Goal: Task Accomplishment & Management: Use online tool/utility

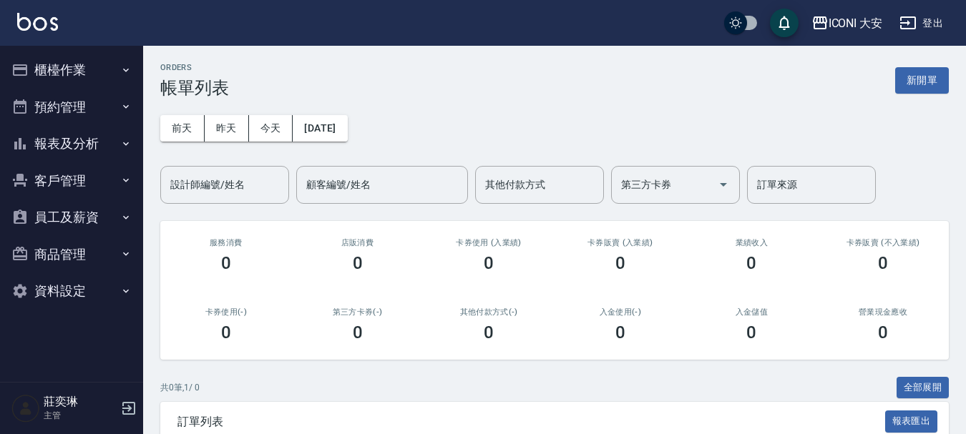
click at [58, 70] on button "櫃檯作業" at bounding box center [72, 70] width 132 height 37
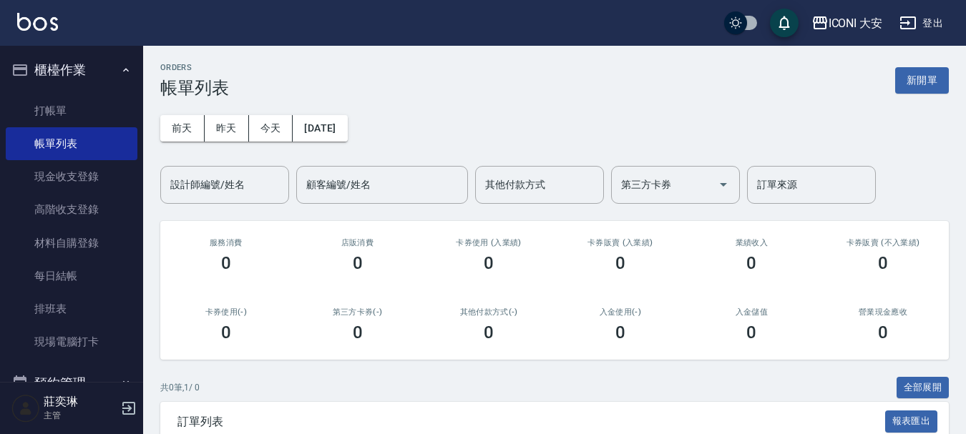
scroll to position [108, 0]
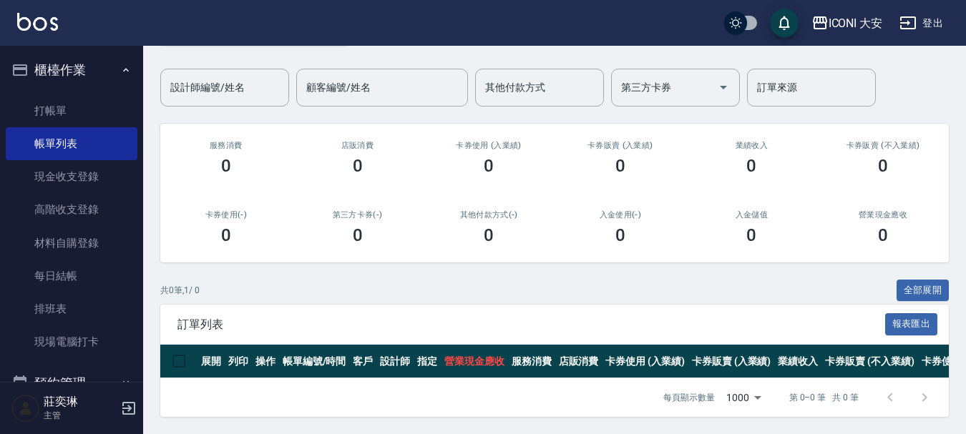
click at [92, 64] on button "櫃檯作業" at bounding box center [72, 70] width 132 height 37
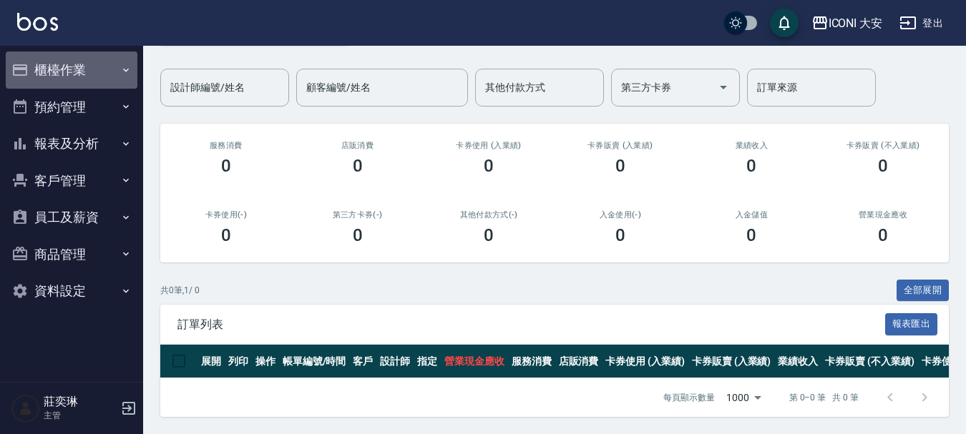
click at [74, 71] on button "櫃檯作業" at bounding box center [72, 70] width 132 height 37
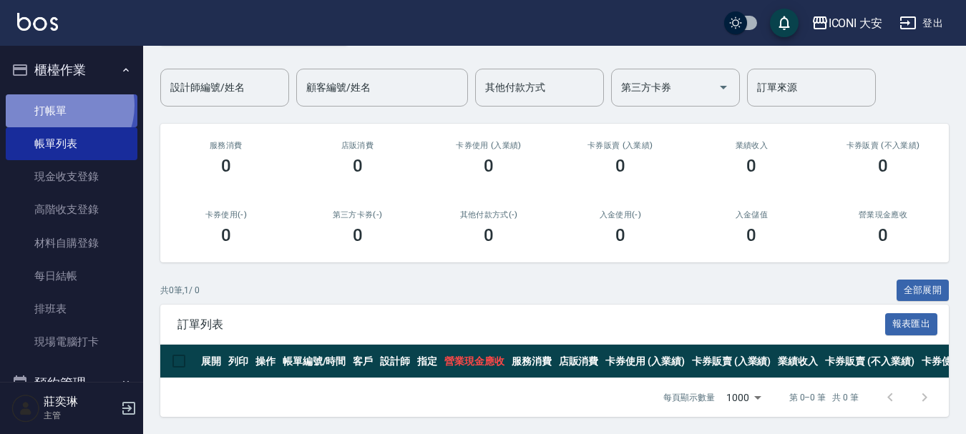
click at [59, 105] on link "打帳單" at bounding box center [72, 110] width 132 height 33
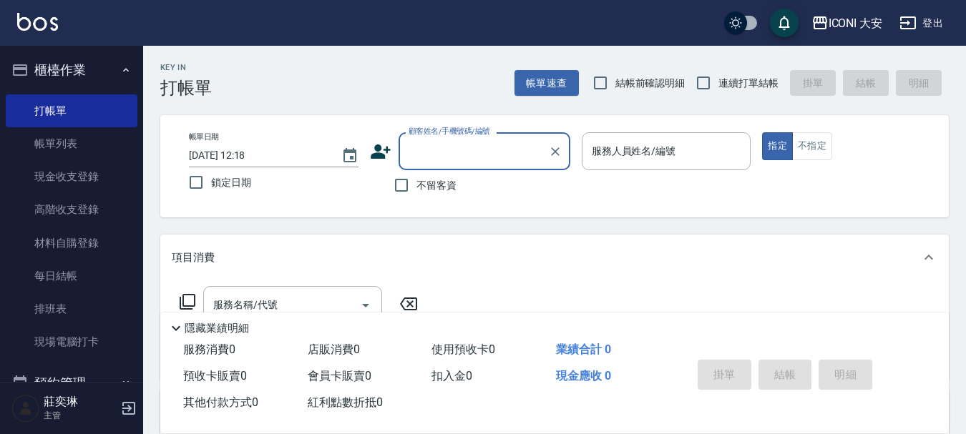
click at [434, 158] on input "顧客姓名/手機號碼/編號" at bounding box center [473, 151] width 137 height 25
click at [477, 151] on input "顧客姓名/手機號碼/編號" at bounding box center [473, 151] width 137 height 25
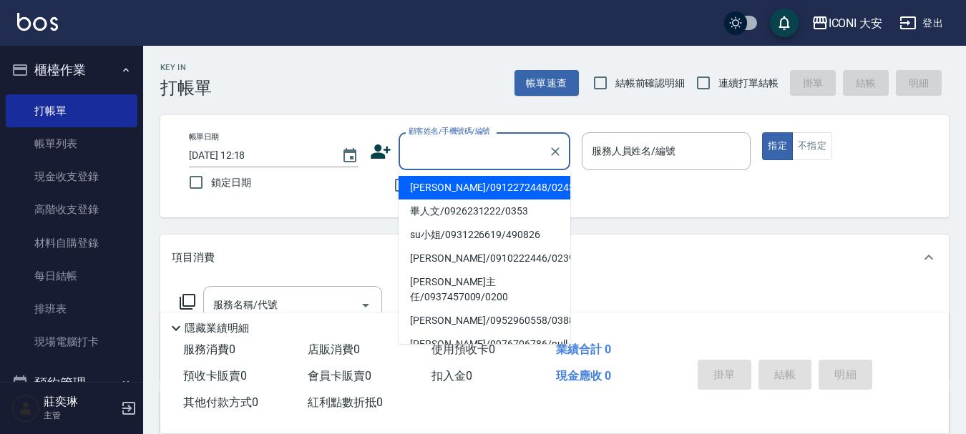
click at [469, 153] on input "顧客姓名/手機號碼/編號" at bounding box center [473, 151] width 137 height 25
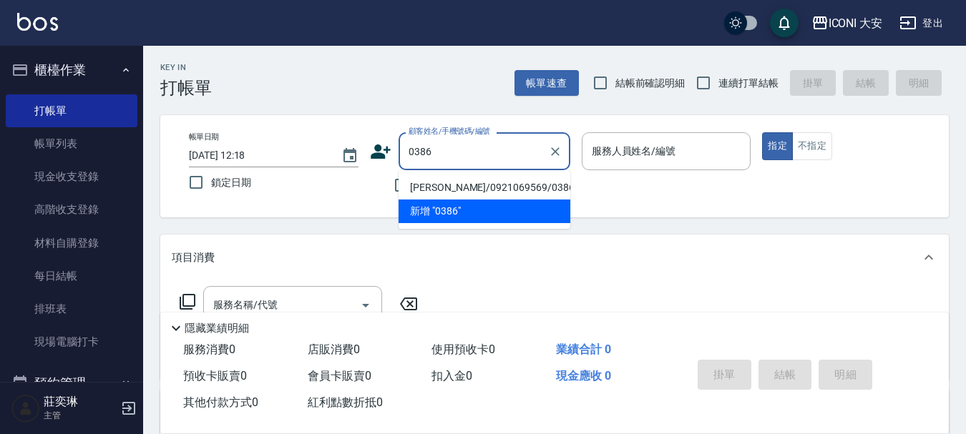
click at [501, 184] on li "[PERSON_NAME]/0921069569/0386" at bounding box center [484, 188] width 172 height 24
type input "[PERSON_NAME]/0921069569/0386"
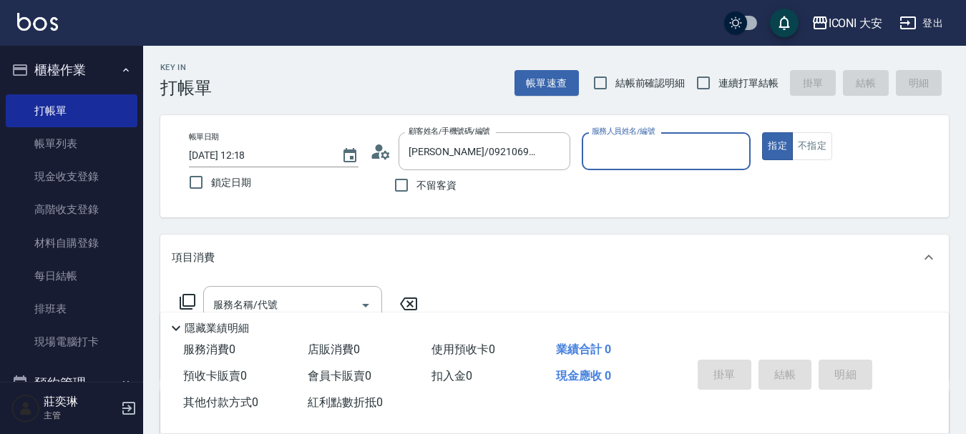
type input "Happy-9"
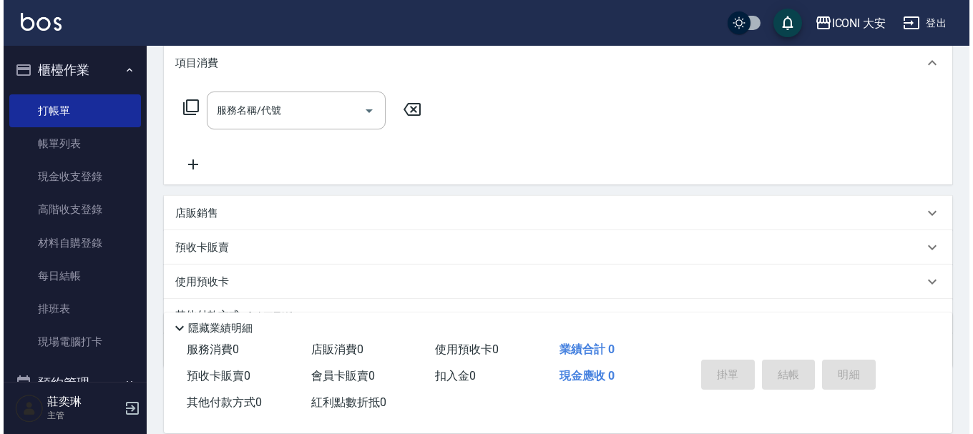
scroll to position [215, 0]
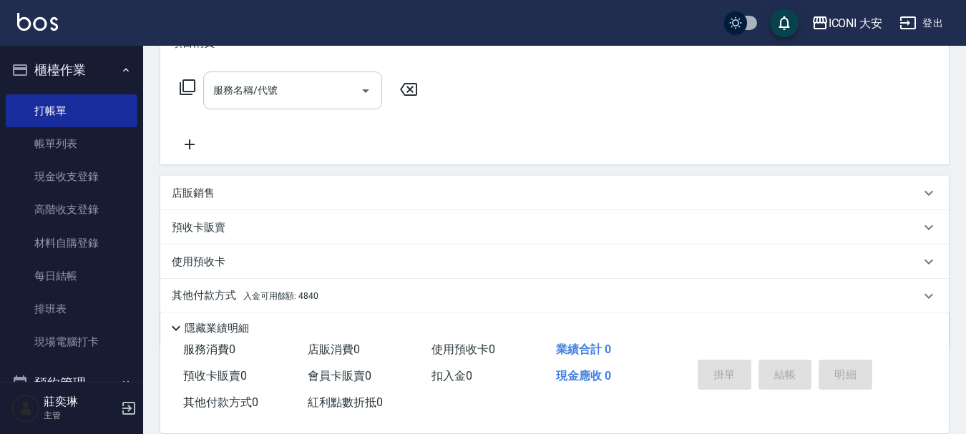
click at [300, 90] on input "服務名稱/代號" at bounding box center [282, 90] width 145 height 25
click at [191, 87] on icon at bounding box center [187, 87] width 17 height 17
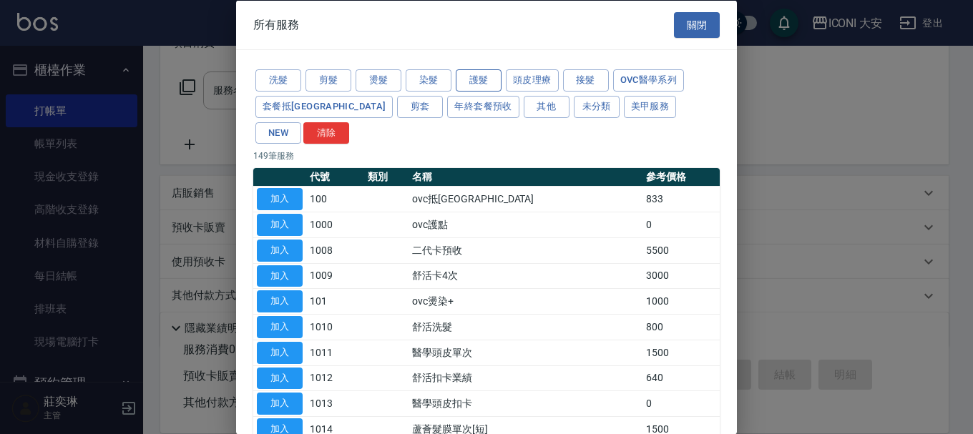
click at [478, 75] on button "護髮" at bounding box center [479, 80] width 46 height 22
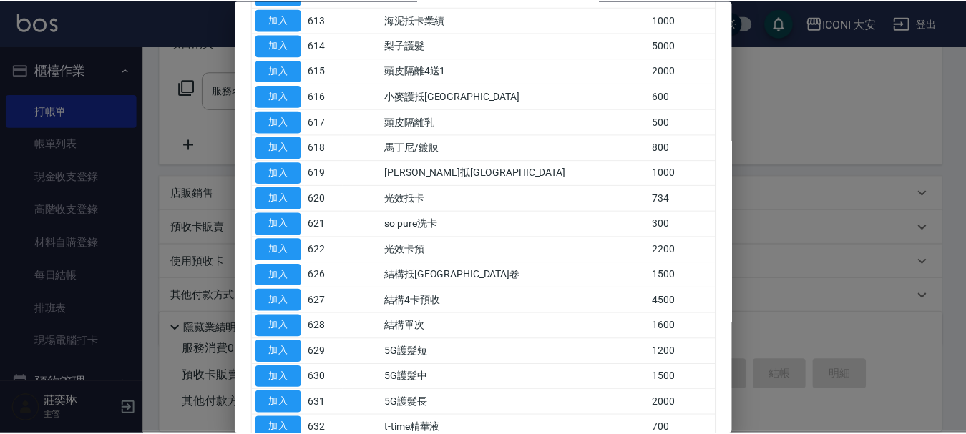
scroll to position [597, 0]
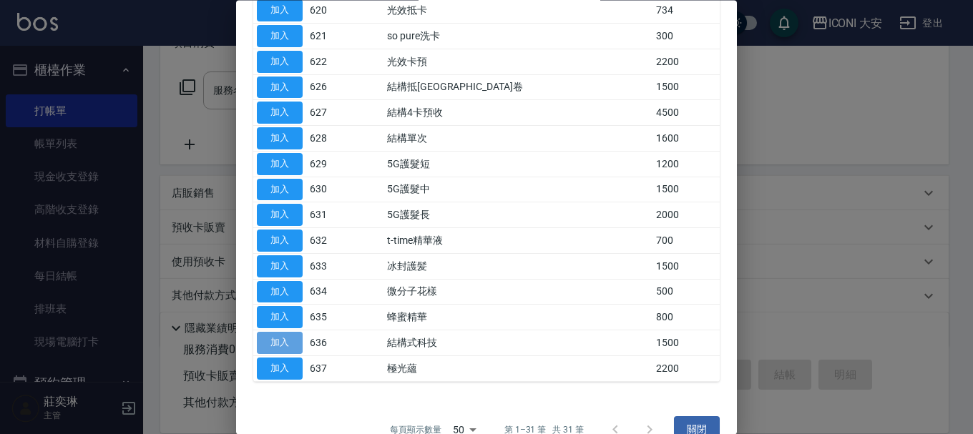
click at [262, 333] on button "加入" at bounding box center [280, 344] width 46 height 22
type input "結構式科技(636)"
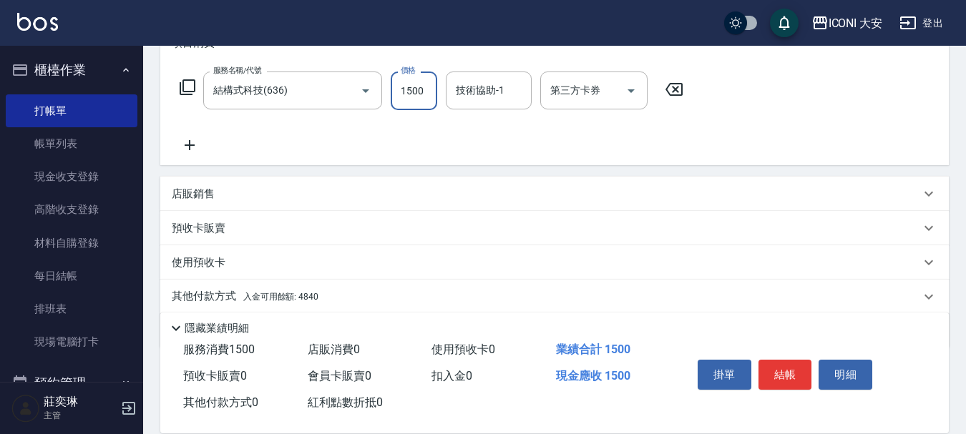
click at [421, 88] on input "1500" at bounding box center [414, 91] width 46 height 39
type input "2000"
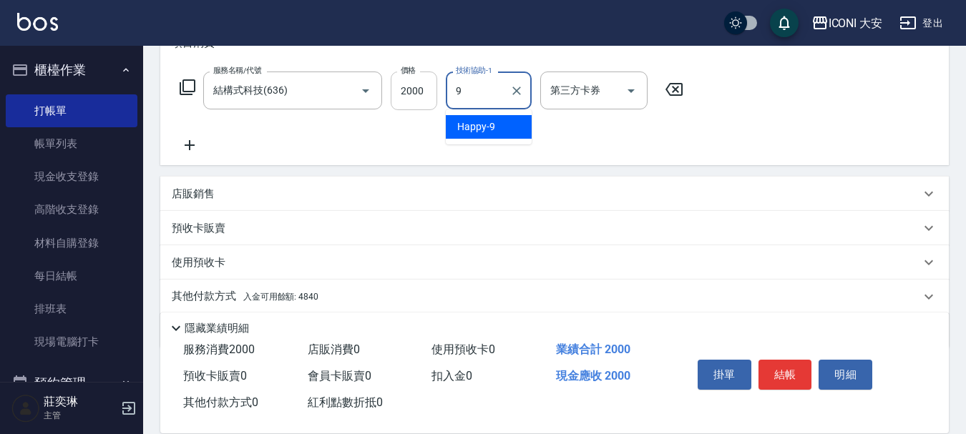
type input "Happy-9"
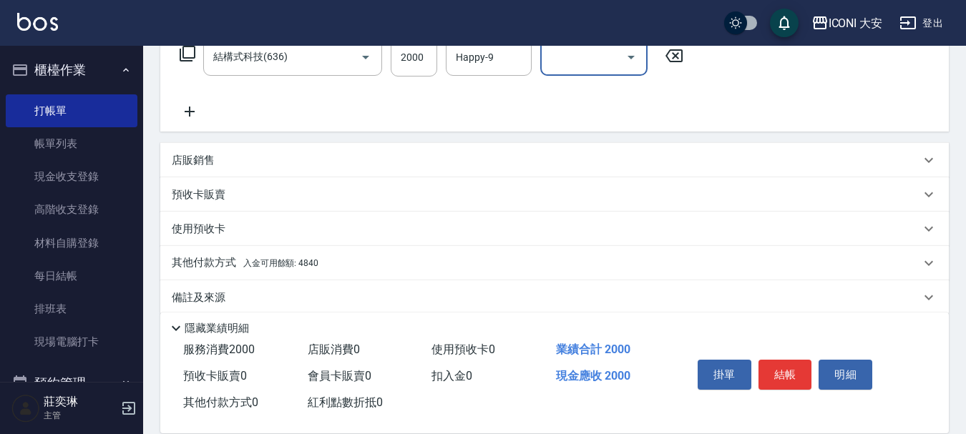
scroll to position [266, 0]
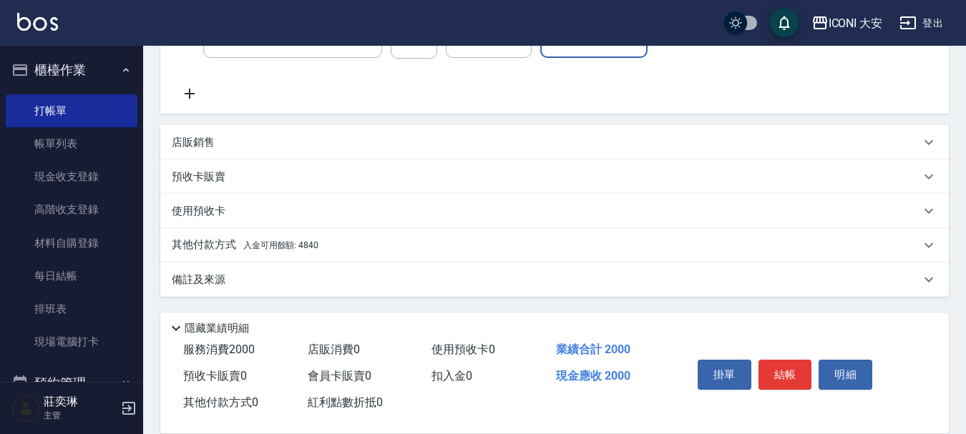
click at [305, 244] on span "入金可用餘額: 4840" at bounding box center [280, 245] width 75 height 10
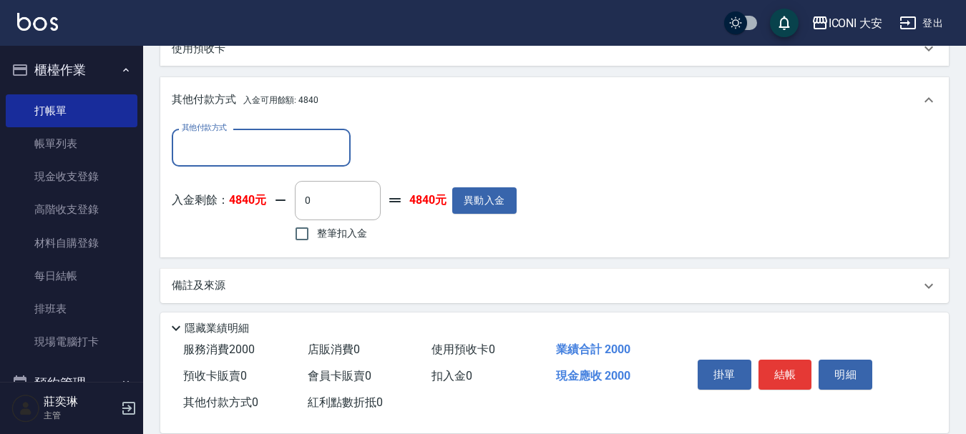
scroll to position [434, 0]
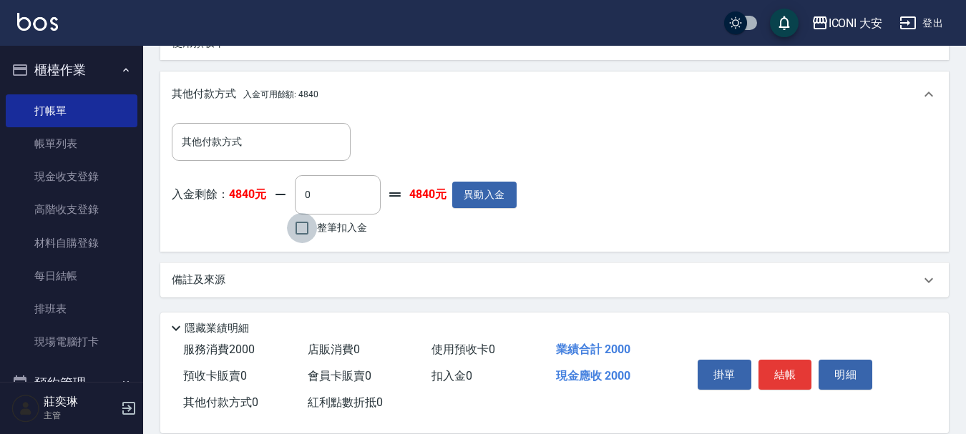
click at [314, 235] on input "整筆扣入金" at bounding box center [302, 228] width 30 height 30
checkbox input "true"
type input "2000"
click at [784, 365] on button "結帳" at bounding box center [785, 375] width 54 height 30
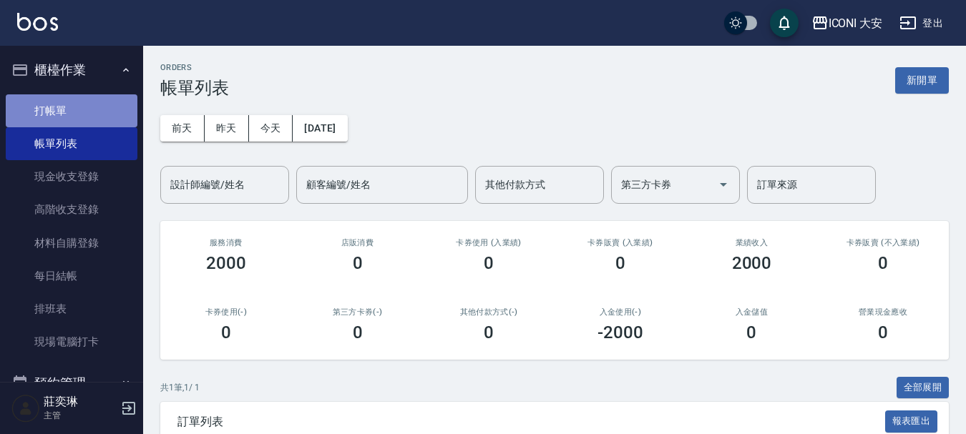
click at [89, 117] on link "打帳單" at bounding box center [72, 110] width 132 height 33
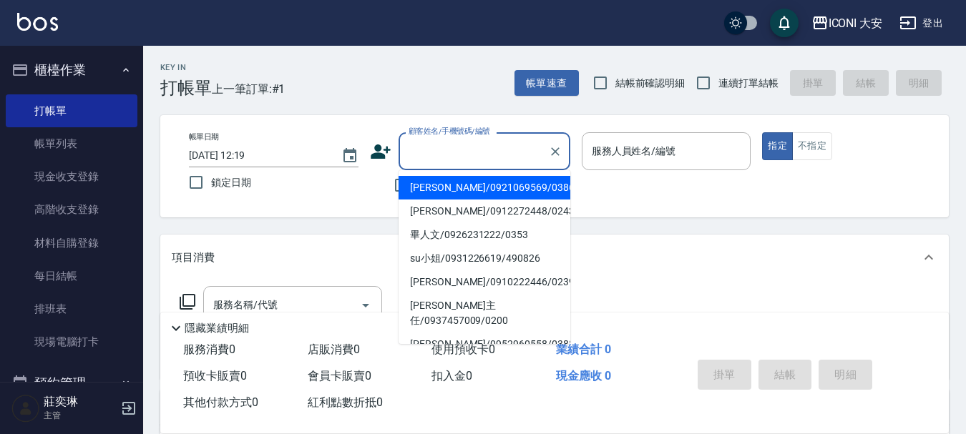
click at [443, 158] on input "顧客姓名/手機號碼/編號" at bounding box center [473, 151] width 137 height 25
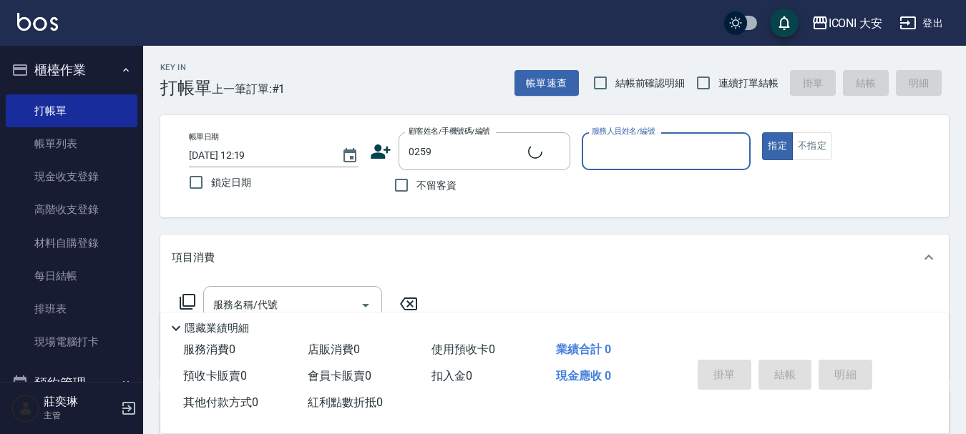
type input "[PERSON_NAME]/0938226979/0259"
type input "Happy-9"
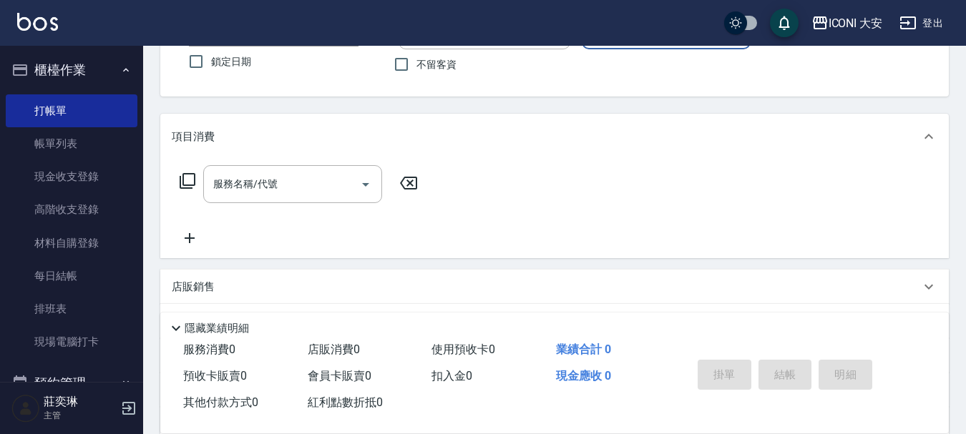
scroll to position [72, 0]
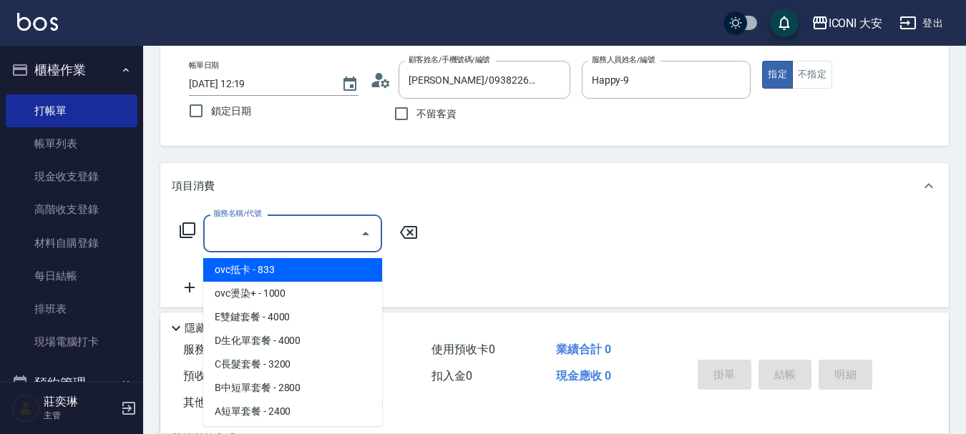
click at [274, 242] on input "服務名稱/代號" at bounding box center [282, 233] width 145 height 25
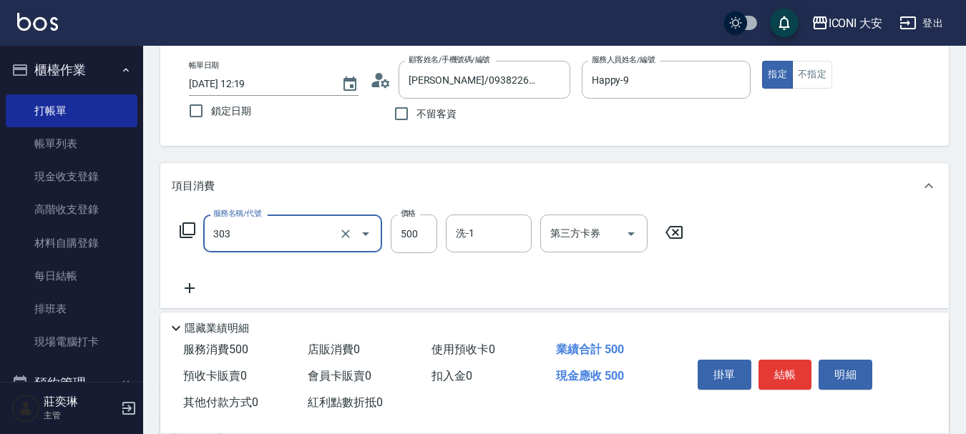
type input "洗+剪優惠(303)"
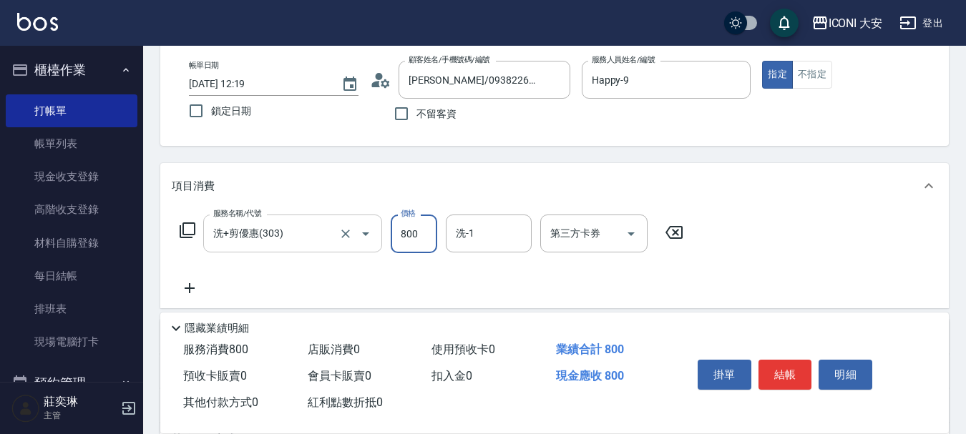
type input "800"
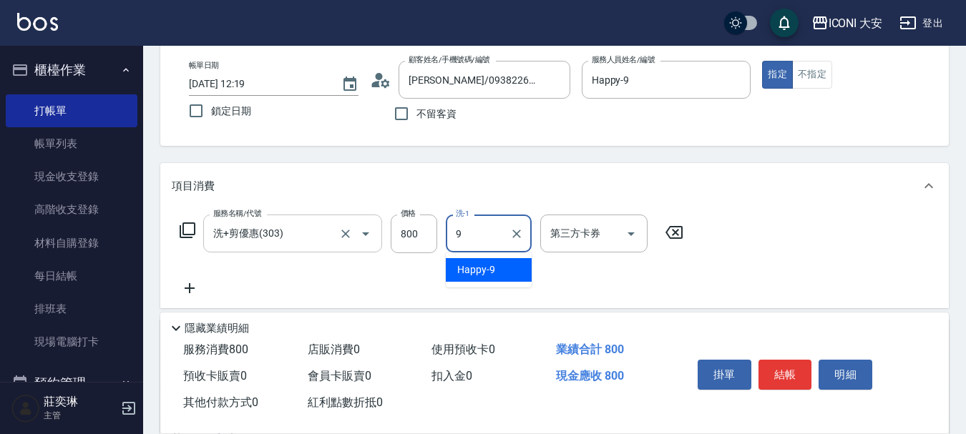
type input "Happy-9"
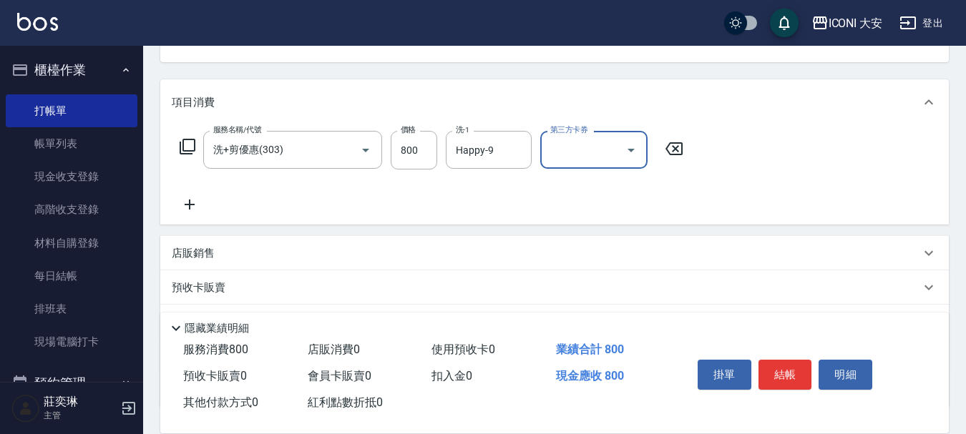
scroll to position [266, 0]
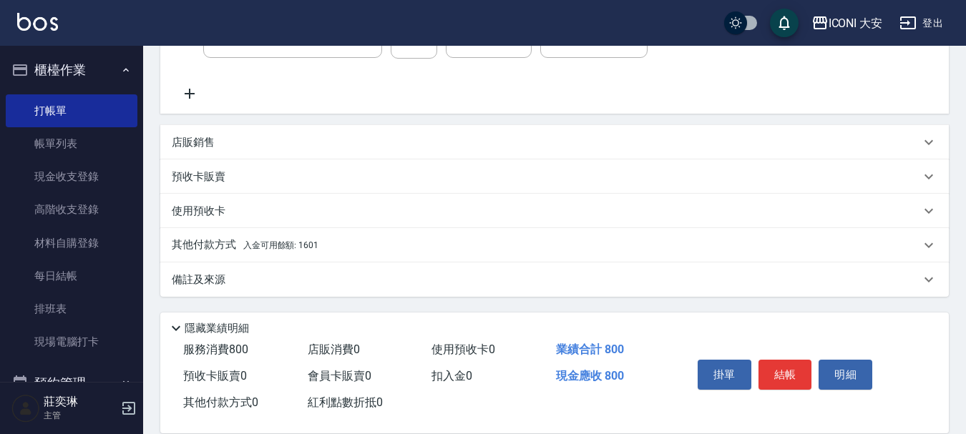
click at [315, 235] on div "其他付款方式 入金可用餘額: 1601" at bounding box center [554, 245] width 788 height 34
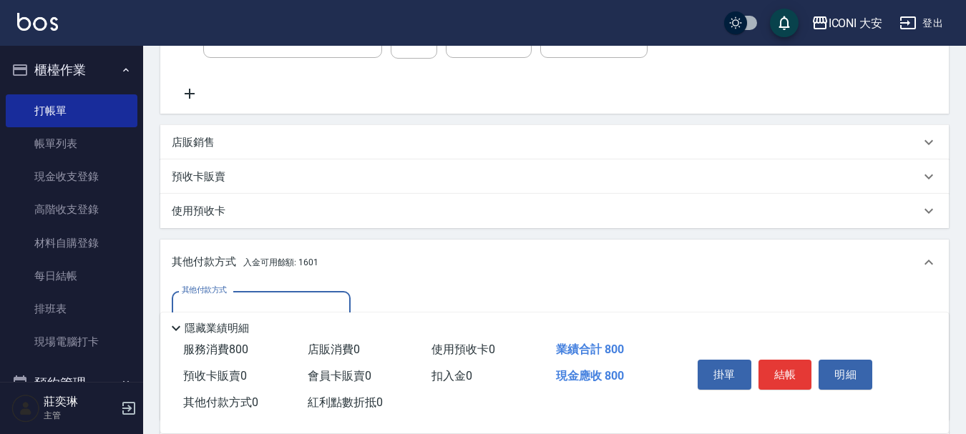
scroll to position [435, 0]
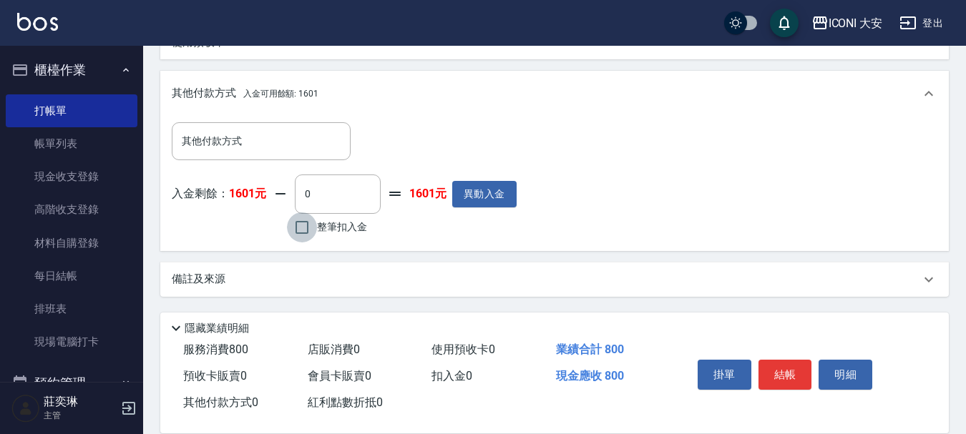
click at [300, 230] on input "整筆扣入金" at bounding box center [302, 227] width 30 height 30
checkbox input "true"
type input "800"
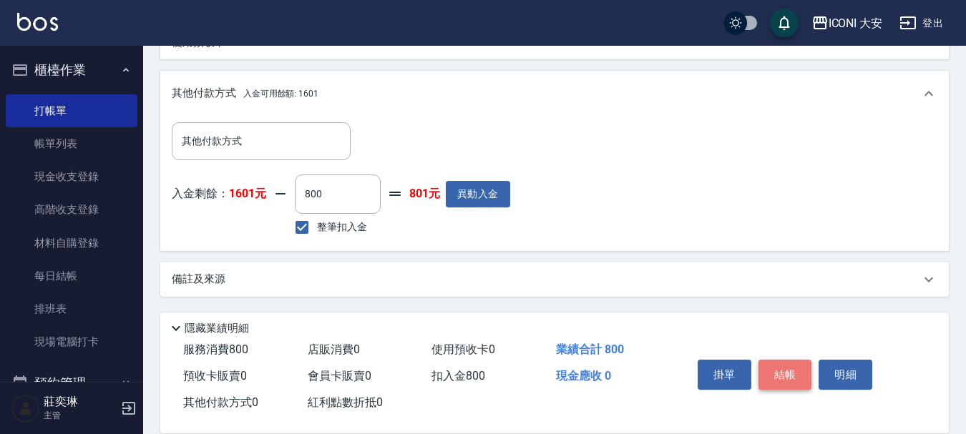
click at [777, 361] on button "結帳" at bounding box center [785, 375] width 54 height 30
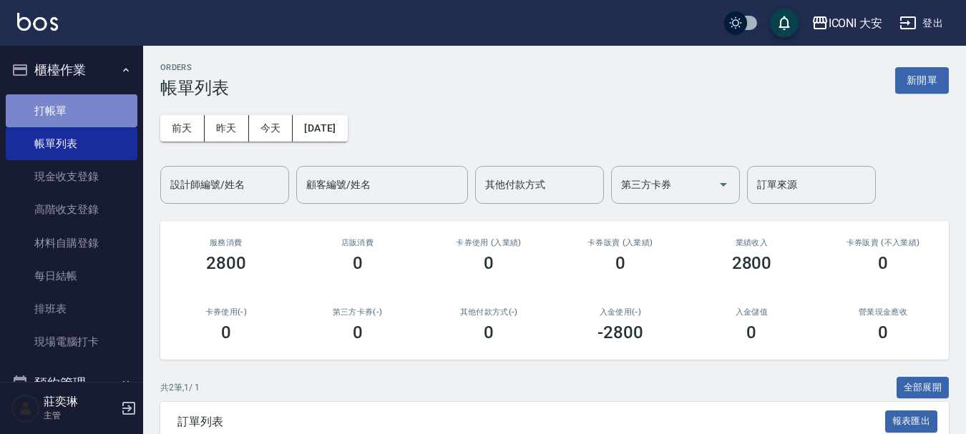
click at [73, 111] on link "打帳單" at bounding box center [72, 110] width 132 height 33
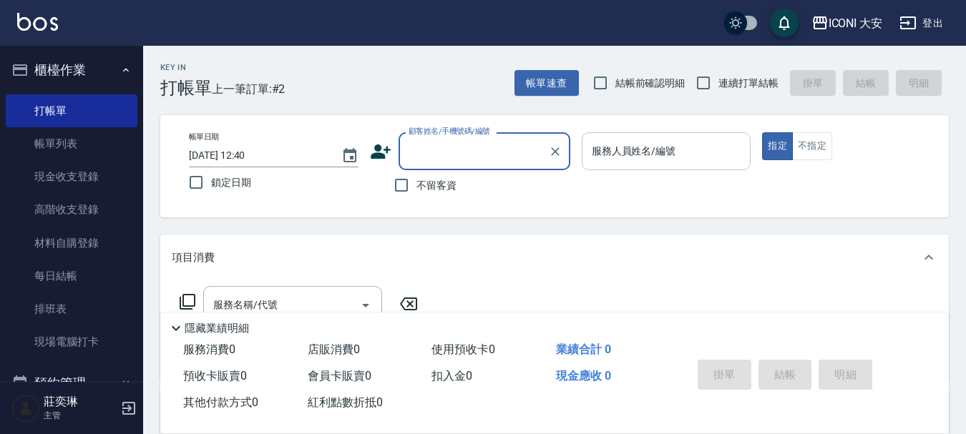
click at [718, 150] on input "服務人員姓名/編號" at bounding box center [666, 151] width 157 height 25
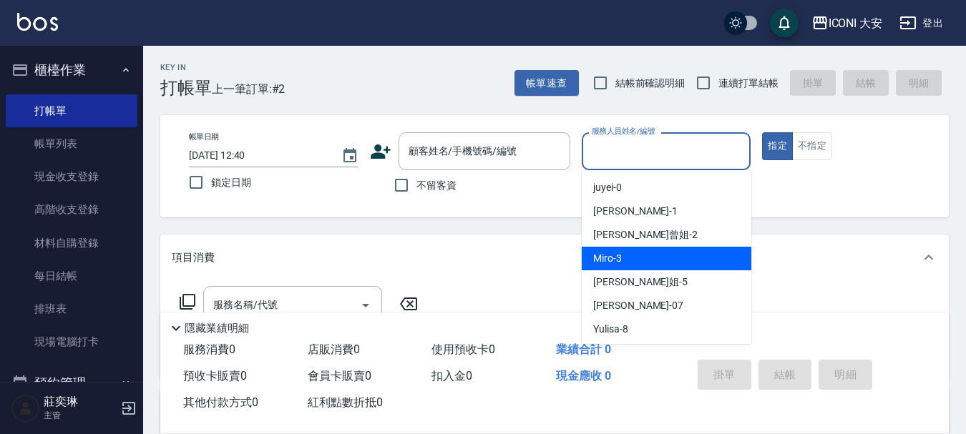
click at [700, 262] on div "Miro -3" at bounding box center [667, 259] width 170 height 24
type input "Miro-3"
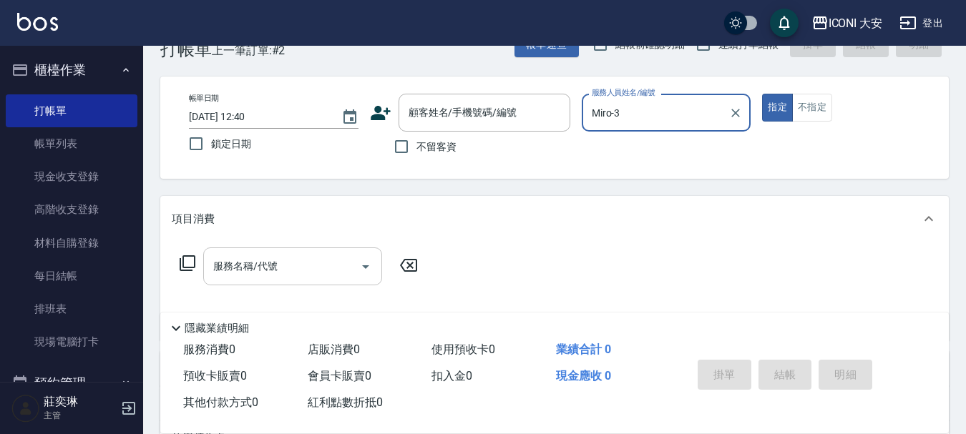
scroll to position [72, 0]
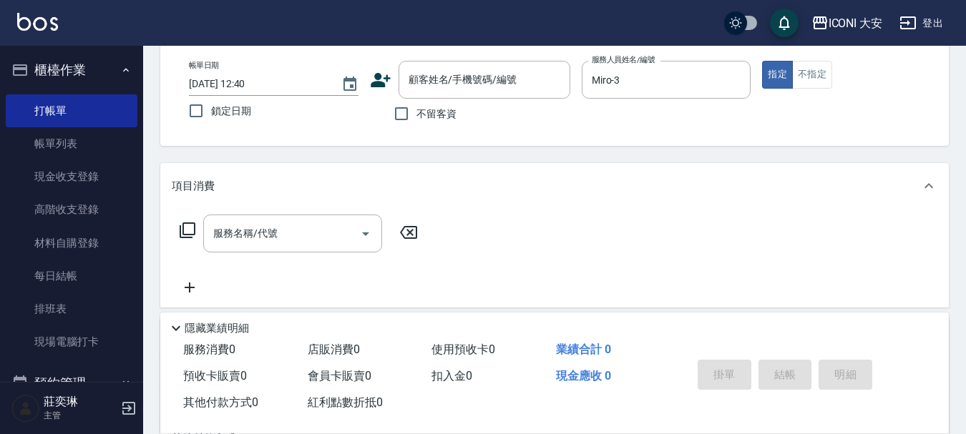
click at [198, 232] on div "服務名稱/代號 服務名稱/代號" at bounding box center [299, 234] width 255 height 38
click at [183, 229] on icon at bounding box center [188, 230] width 16 height 16
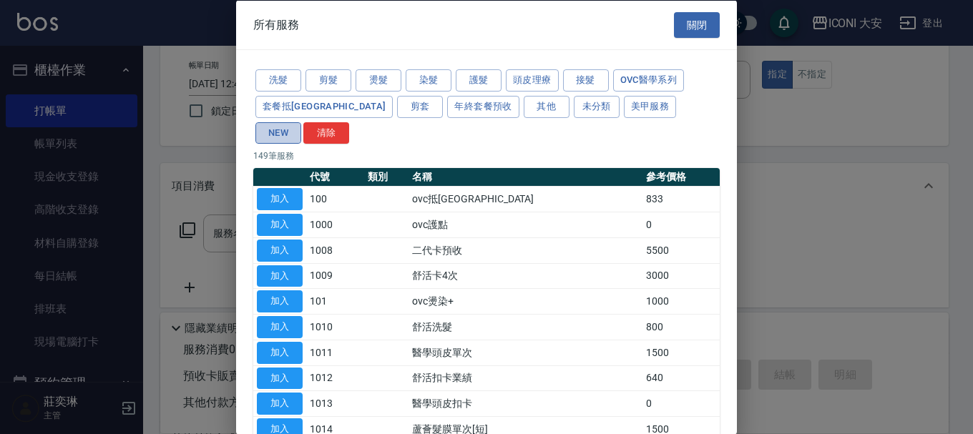
click at [301, 122] on button "NEW" at bounding box center [278, 133] width 46 height 22
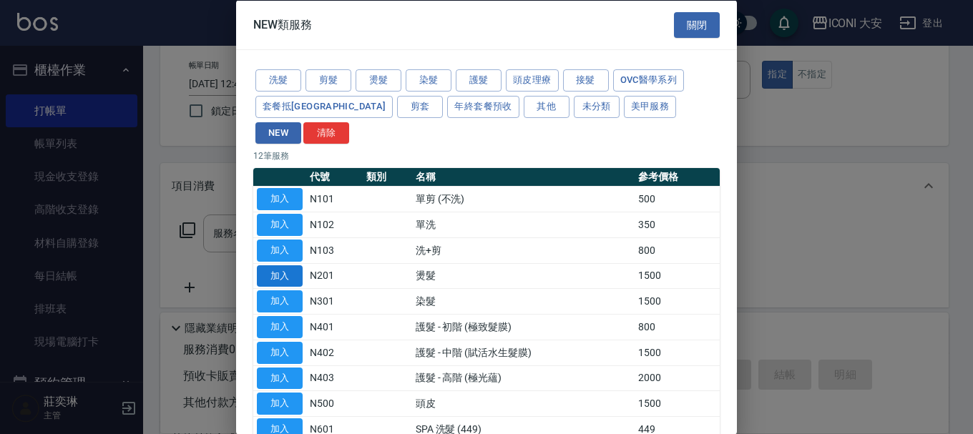
click at [298, 265] on button "加入" at bounding box center [280, 276] width 46 height 22
type input "燙髮(N201)"
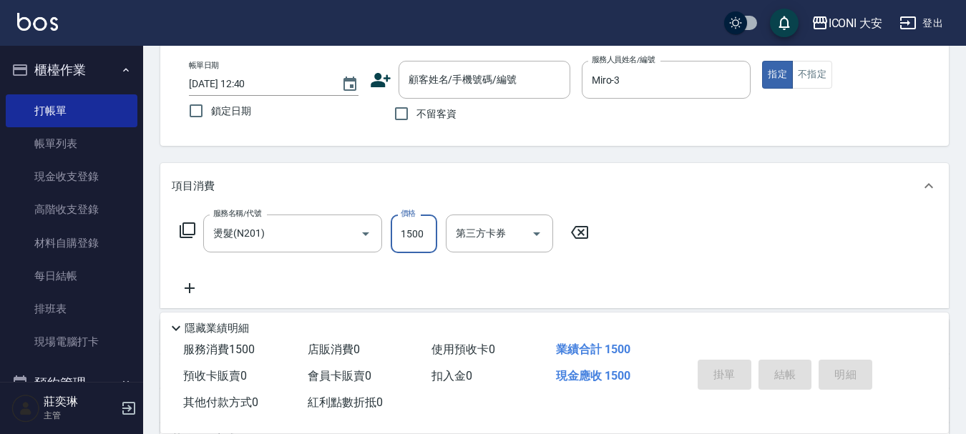
click at [423, 248] on input "1500" at bounding box center [414, 234] width 46 height 39
type input "1800"
click at [398, 119] on input "不留客資" at bounding box center [401, 114] width 30 height 30
checkbox input "true"
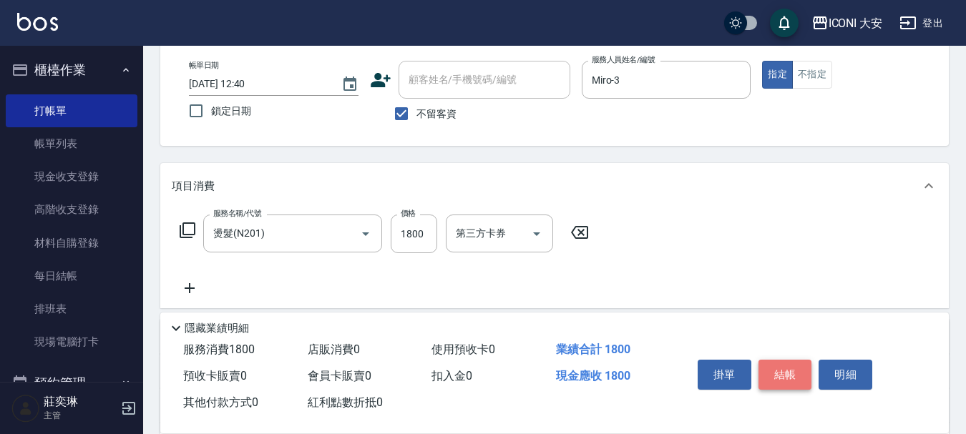
click at [784, 363] on button "結帳" at bounding box center [785, 375] width 54 height 30
